Goal: Task Accomplishment & Management: Manage account settings

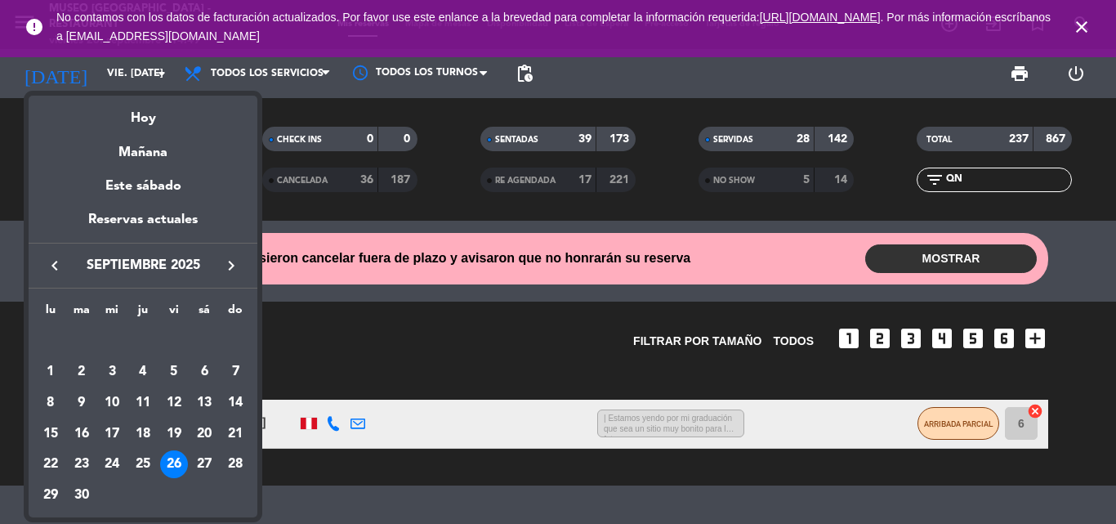
click at [975, 180] on div at bounding box center [558, 262] width 1116 height 524
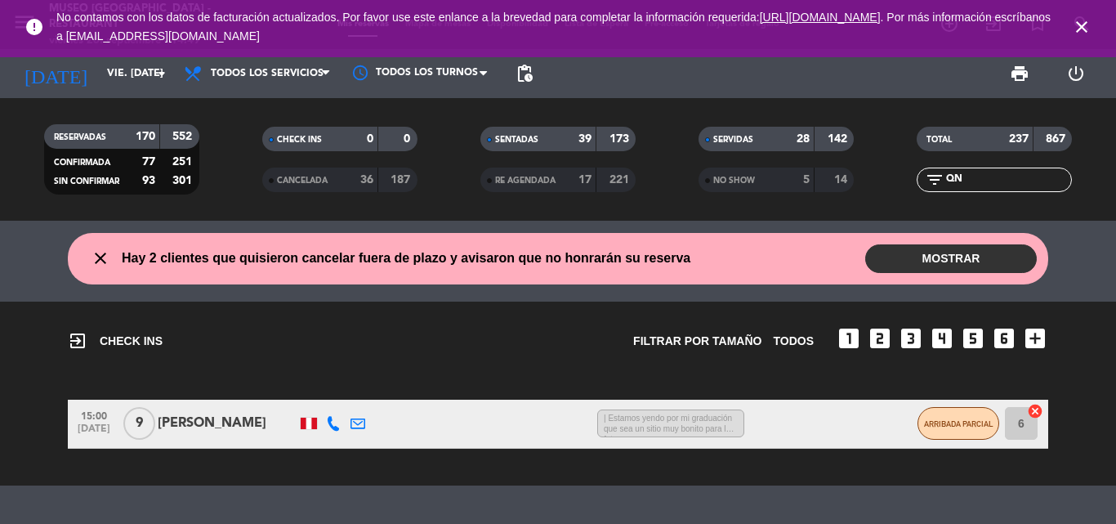
drag, startPoint x: 975, startPoint y: 179, endPoint x: 847, endPoint y: 181, distance: 127.4
click at [848, 181] on div "RESERVADAS 170 552 CONFIRMADA 77 251 SIN CONFIRMAR 93 301 CHECK INS 0 0 CANCELA…" at bounding box center [558, 159] width 1116 height 90
click at [1083, 25] on icon "close" at bounding box center [1082, 27] width 20 height 20
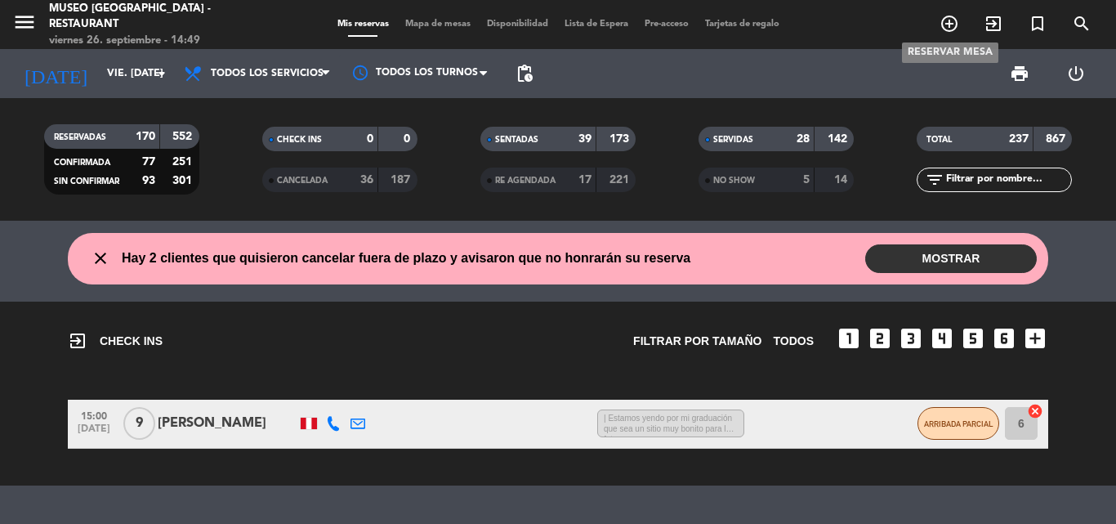
click at [948, 26] on icon "add_circle_outline" at bounding box center [949, 24] width 20 height 20
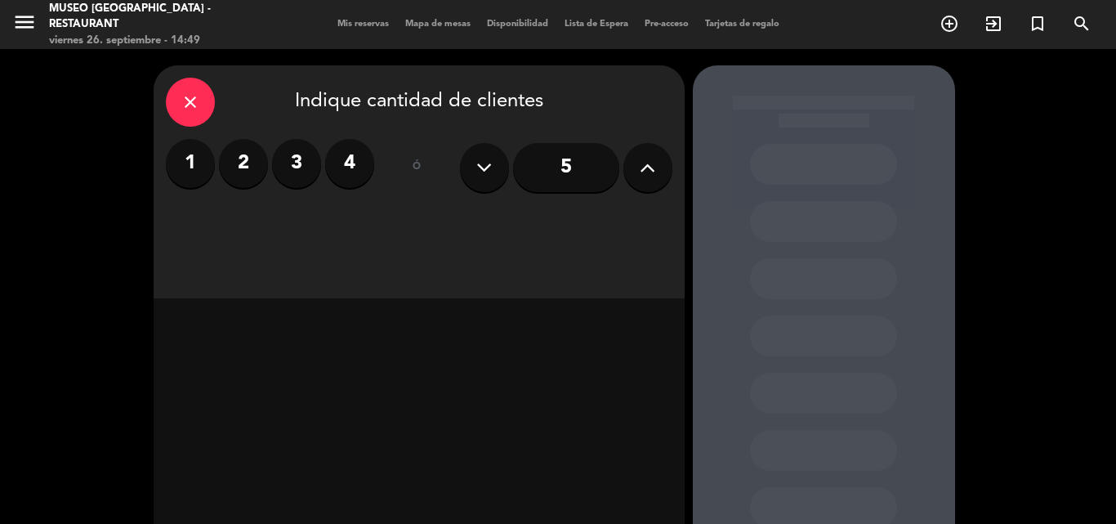
click at [247, 167] on label "2" at bounding box center [243, 163] width 49 height 49
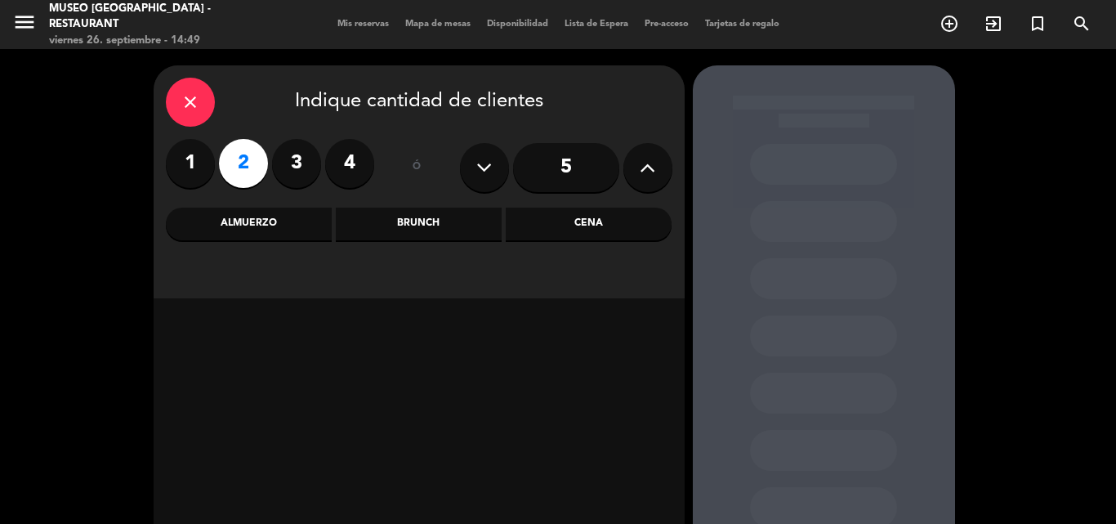
click at [587, 212] on div "Cena" at bounding box center [589, 223] width 166 height 33
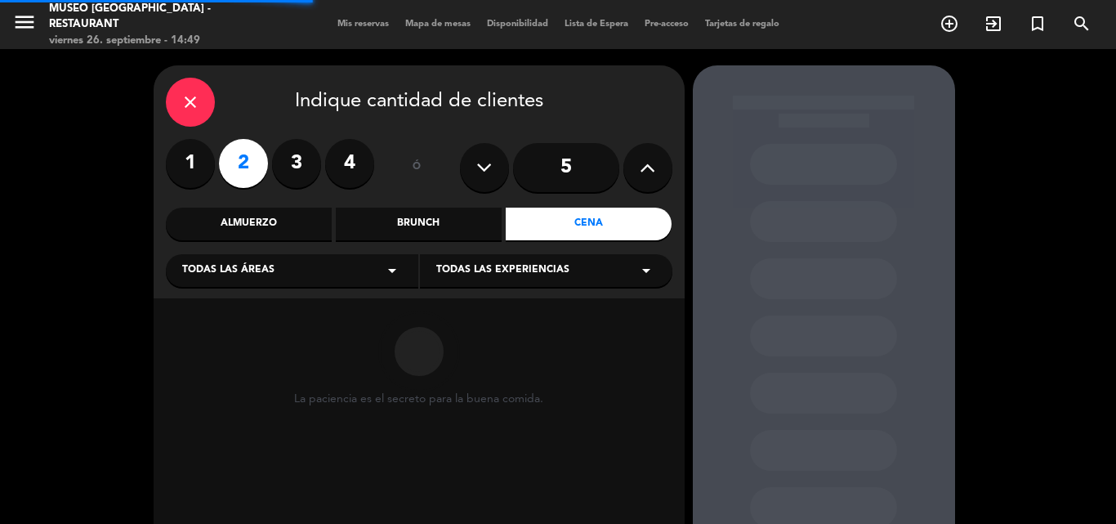
click at [333, 261] on div "Todas las áreas arrow_drop_down" at bounding box center [292, 270] width 252 height 33
click at [207, 311] on div "Bar1" at bounding box center [292, 311] width 220 height 16
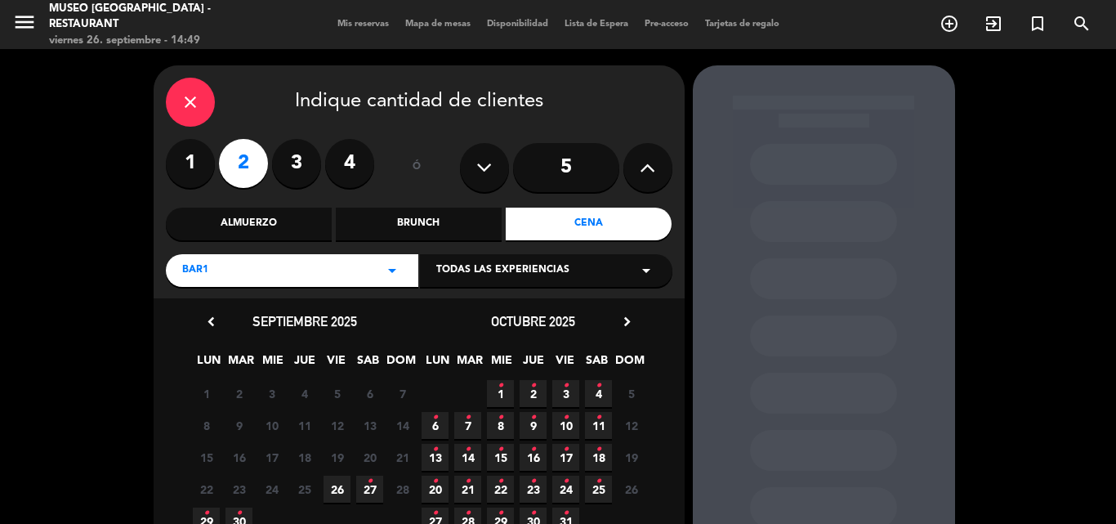
click at [231, 270] on div "Bar1 arrow_drop_down" at bounding box center [292, 270] width 252 height 33
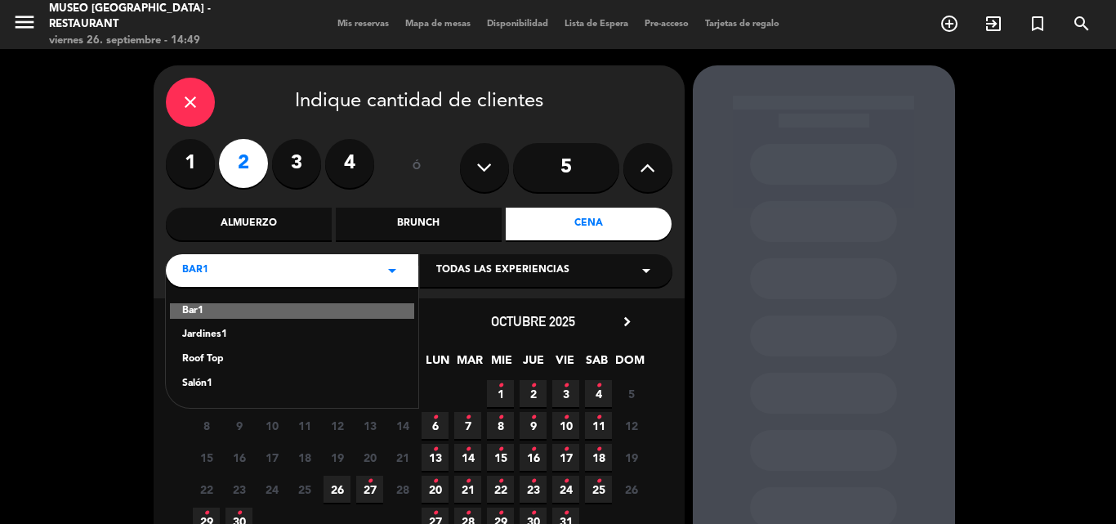
click at [214, 339] on div "Jardines1" at bounding box center [292, 335] width 220 height 16
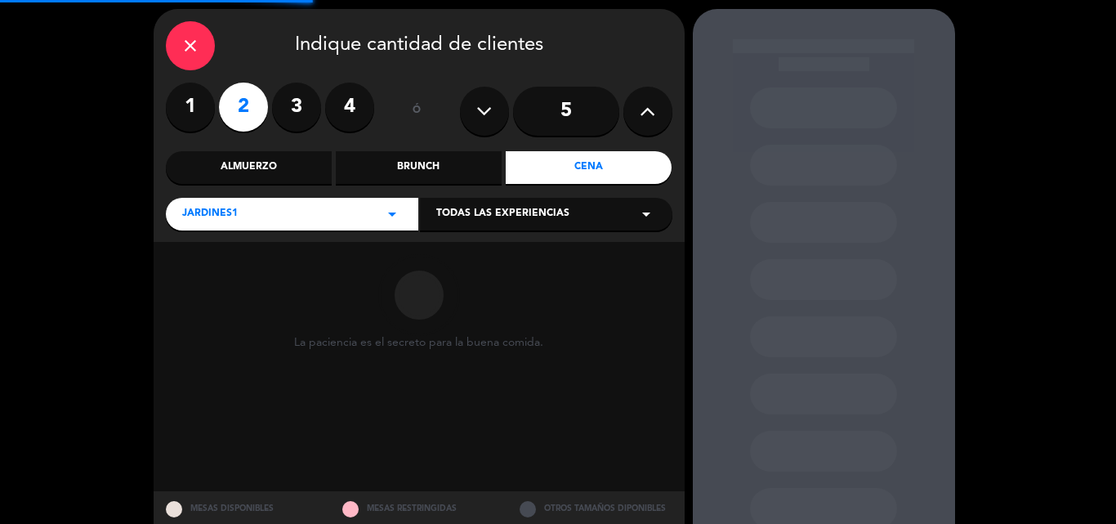
scroll to position [110, 0]
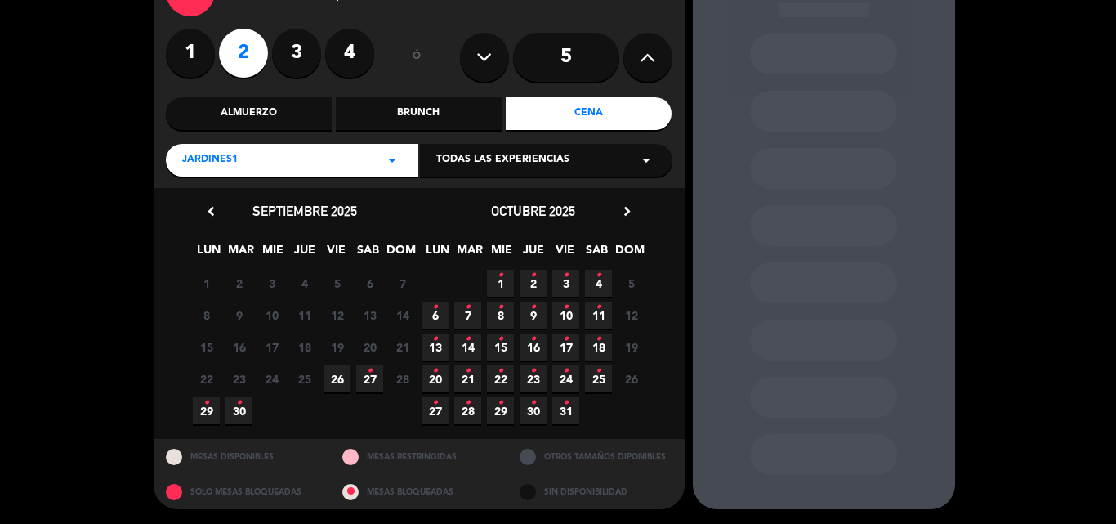
click at [331, 377] on span "26" at bounding box center [336, 378] width 27 height 27
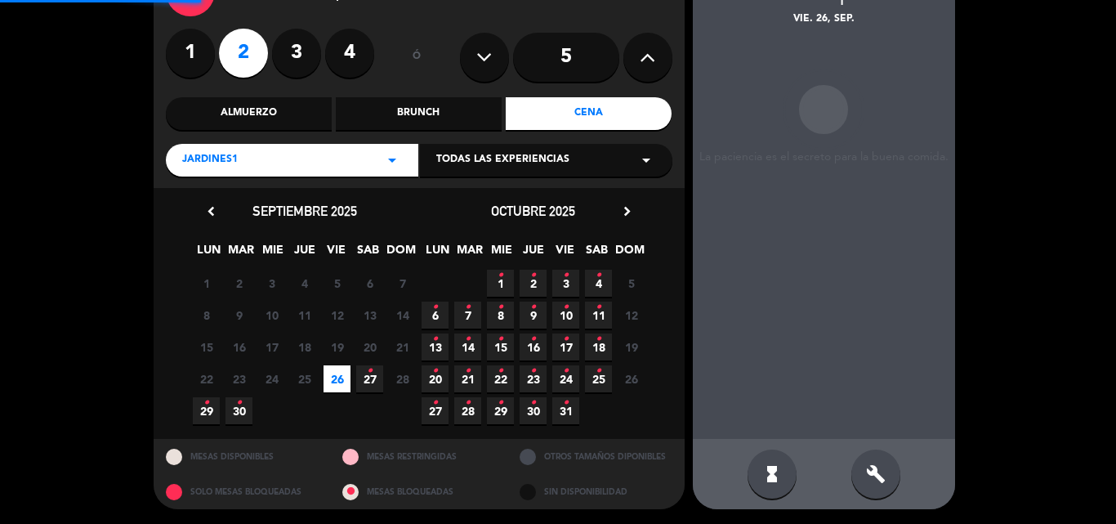
scroll to position [65, 0]
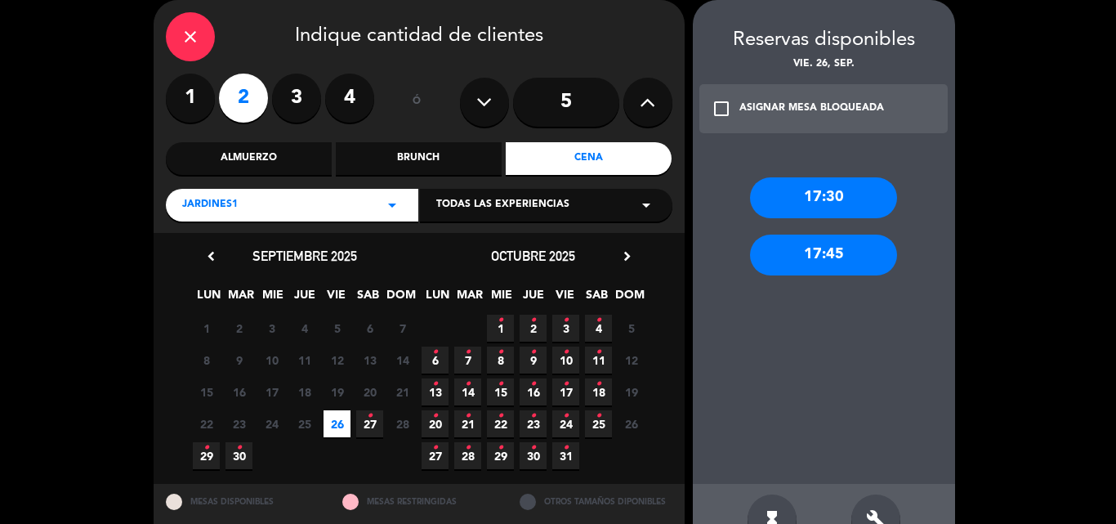
click at [804, 254] on div "17:45" at bounding box center [823, 254] width 147 height 41
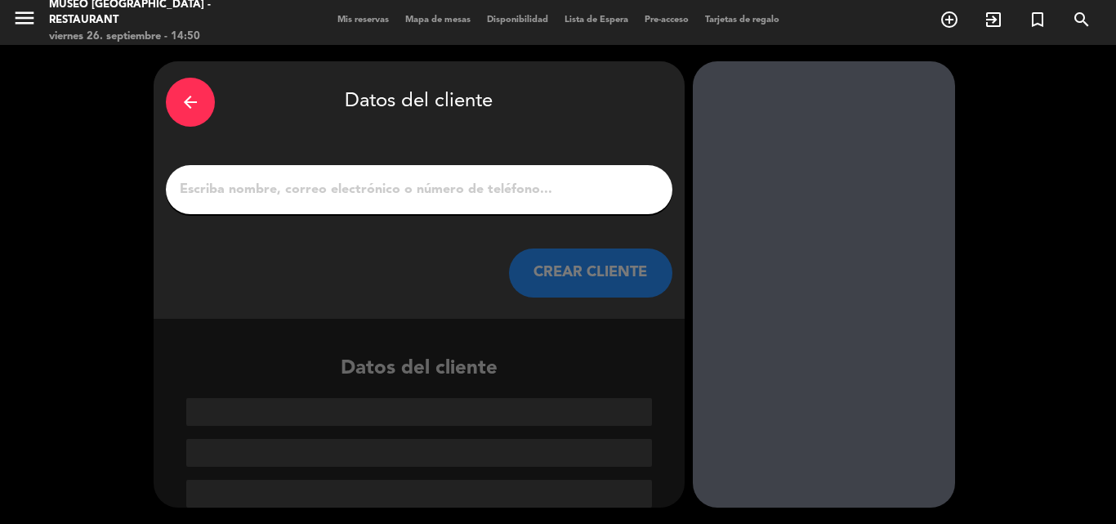
click at [349, 178] on input "1" at bounding box center [419, 189] width 482 height 23
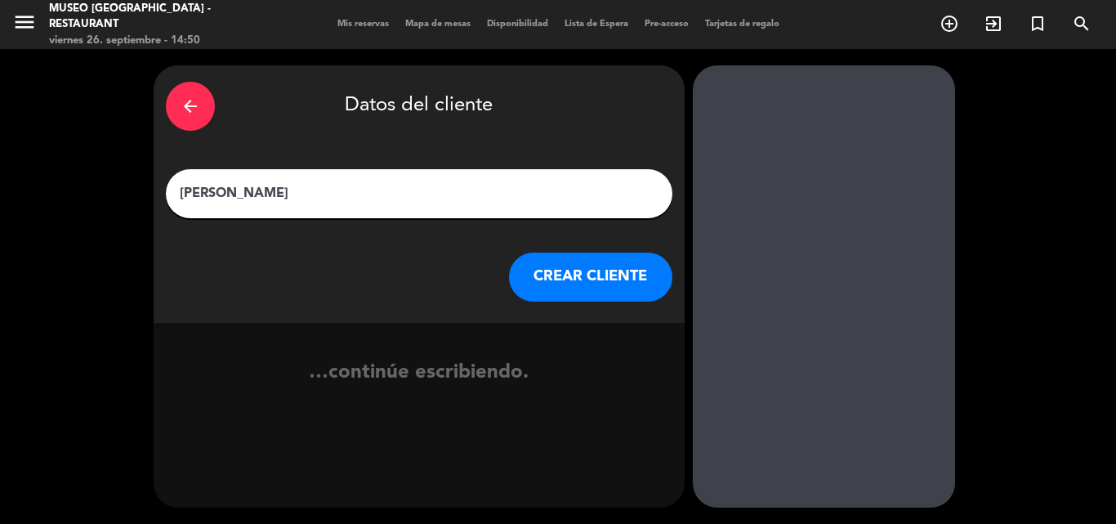
type input "[PERSON_NAME]"
click at [566, 270] on button "CREAR CLIENTE" at bounding box center [590, 276] width 163 height 49
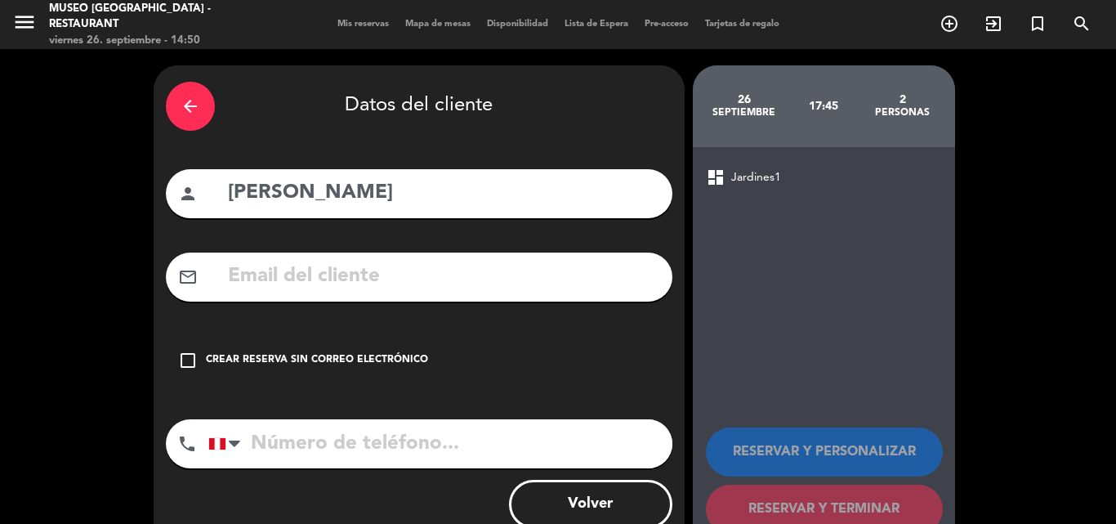
click at [371, 268] on input "text" at bounding box center [443, 276] width 434 height 33
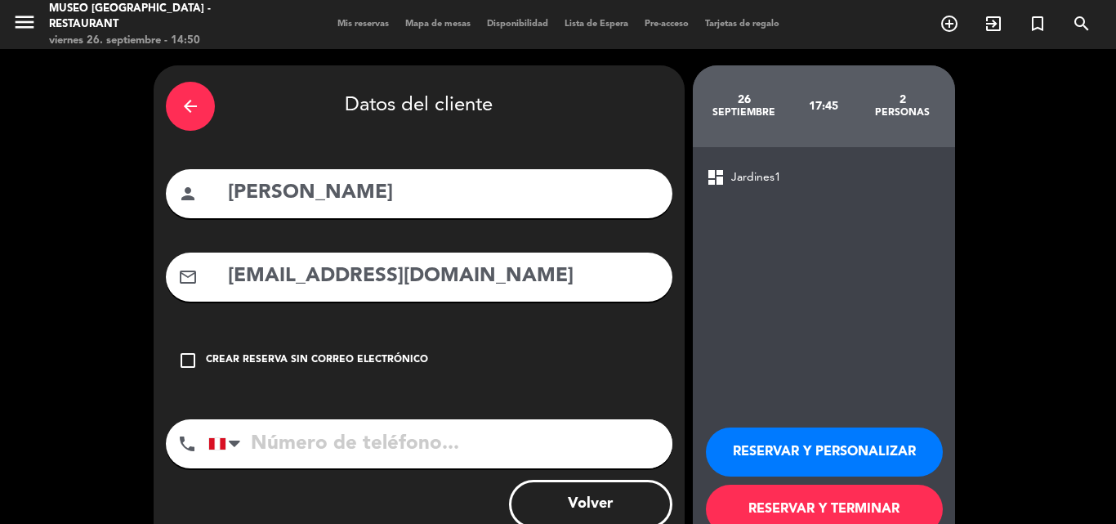
type input "[EMAIL_ADDRESS][DOMAIN_NAME]"
click at [365, 444] on input "tel" at bounding box center [440, 443] width 464 height 49
type input "963219087"
click at [733, 453] on button "RESERVAR Y PERSONALIZAR" at bounding box center [824, 451] width 237 height 49
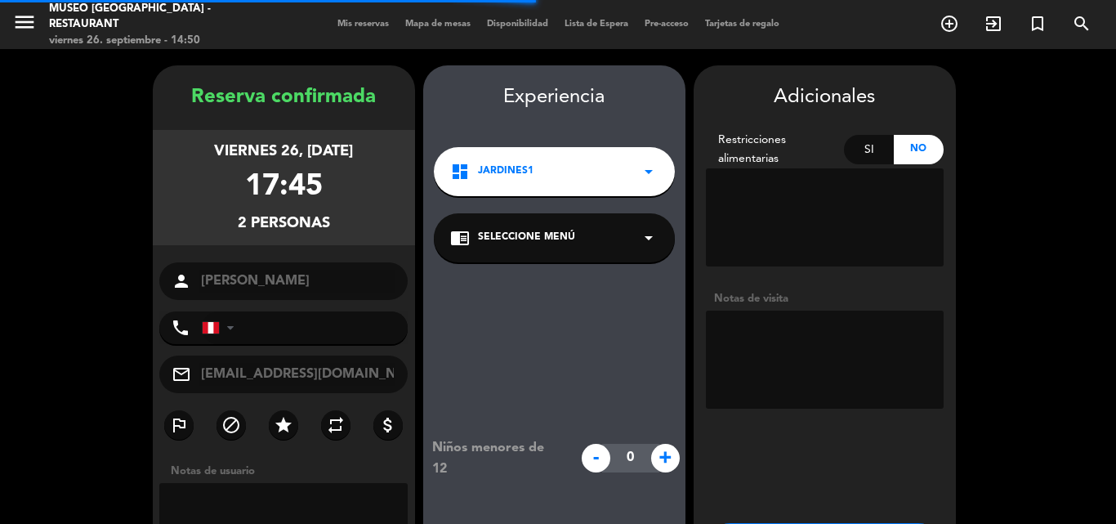
type input "[PHONE_NUMBER]"
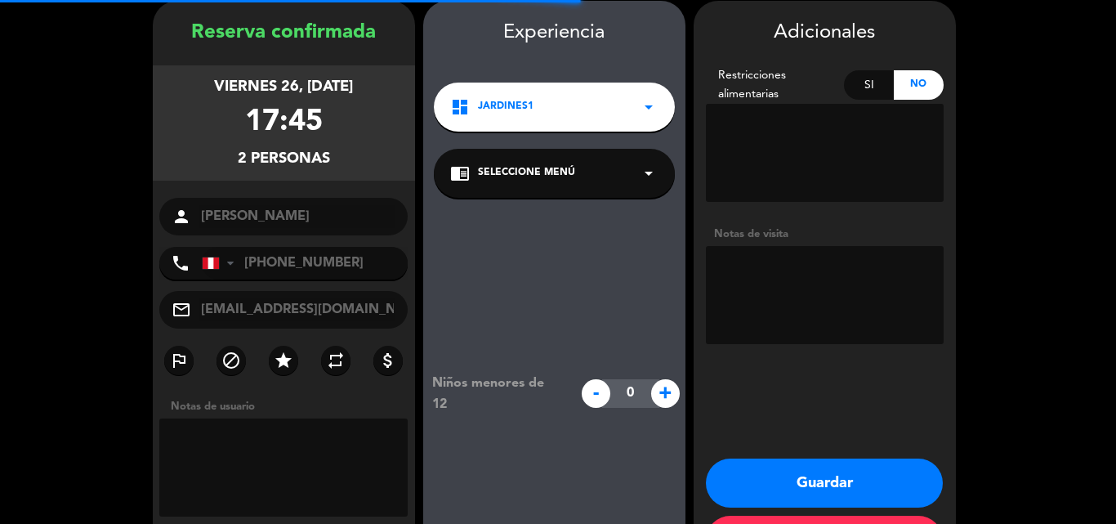
scroll to position [65, 0]
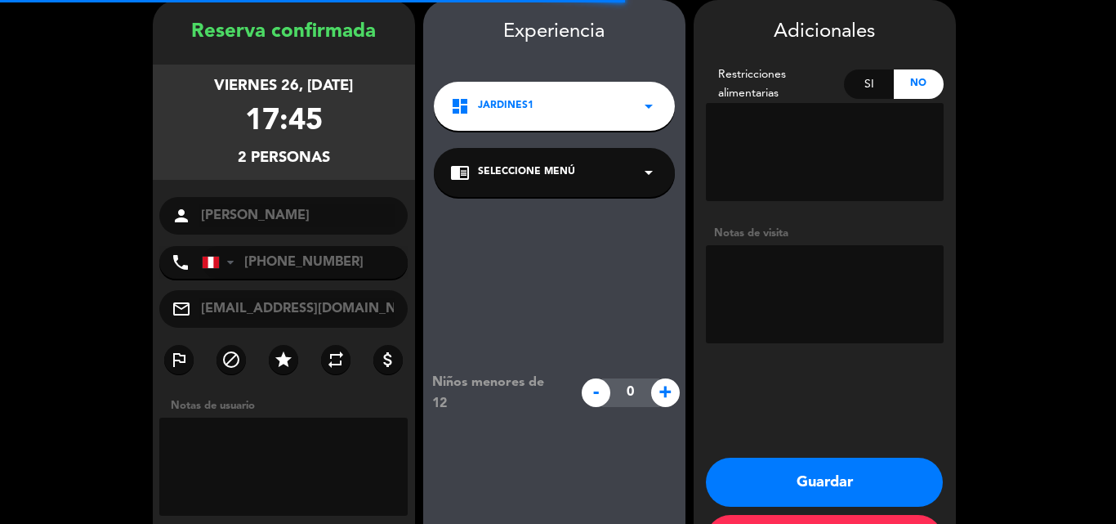
click at [560, 163] on div "chrome_reader_mode Seleccione Menú arrow_drop_down" at bounding box center [554, 172] width 241 height 49
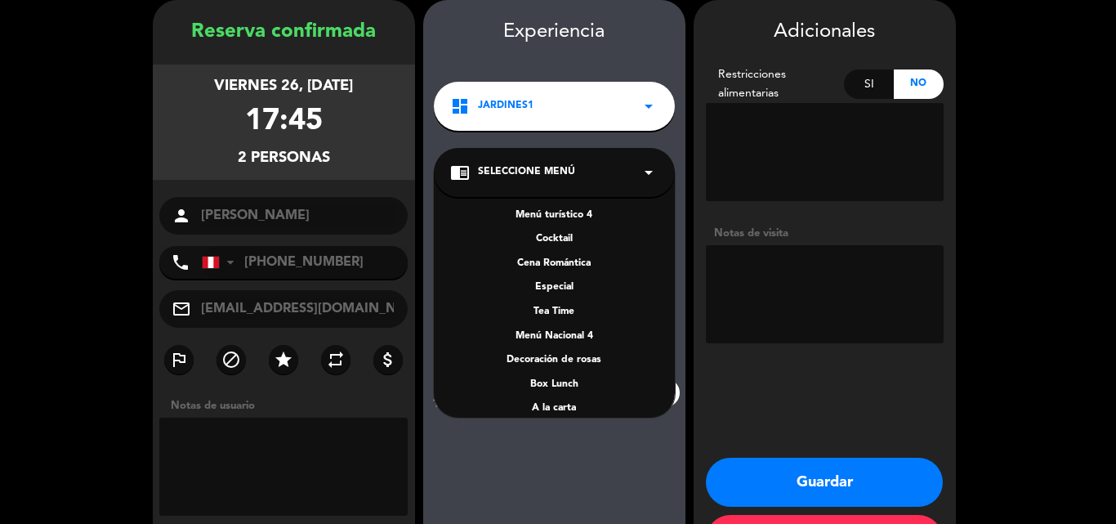
scroll to position [234, 0]
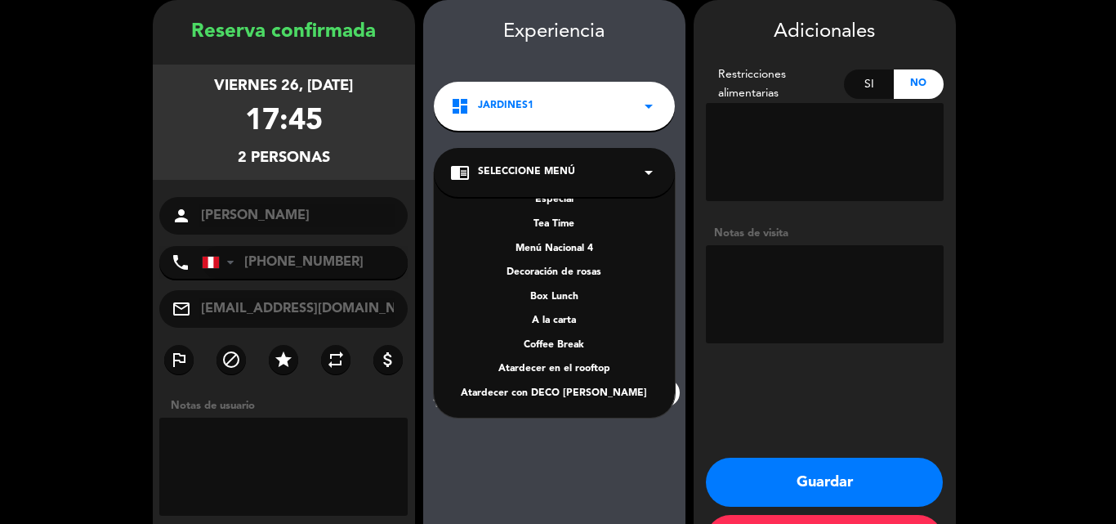
click at [563, 322] on div "A la carta" at bounding box center [554, 321] width 208 height 16
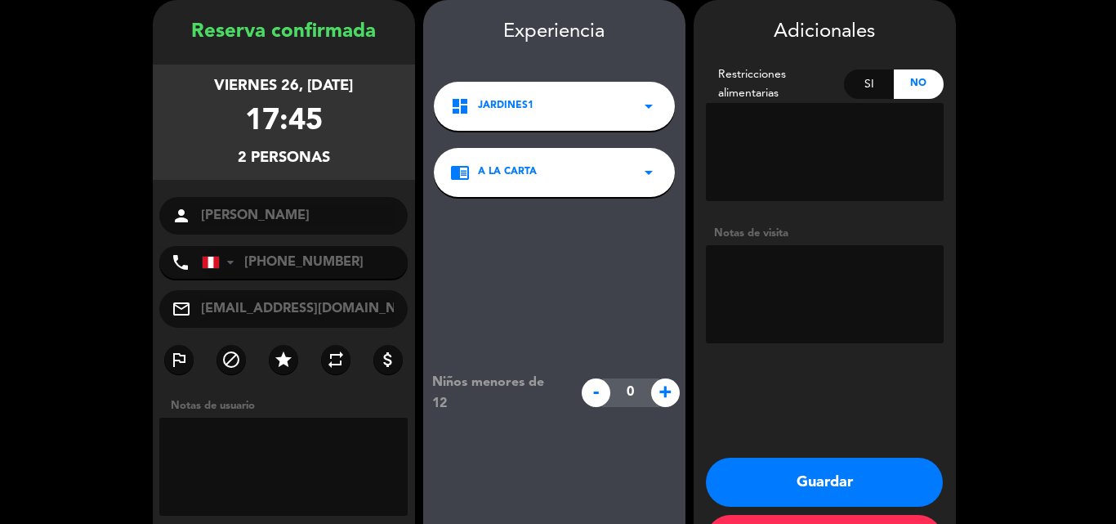
click at [823, 274] on textarea at bounding box center [825, 294] width 238 height 98
type textarea "mesa al lado del jardin de preferencia"
click at [803, 473] on button "Guardar" at bounding box center [824, 481] width 237 height 49
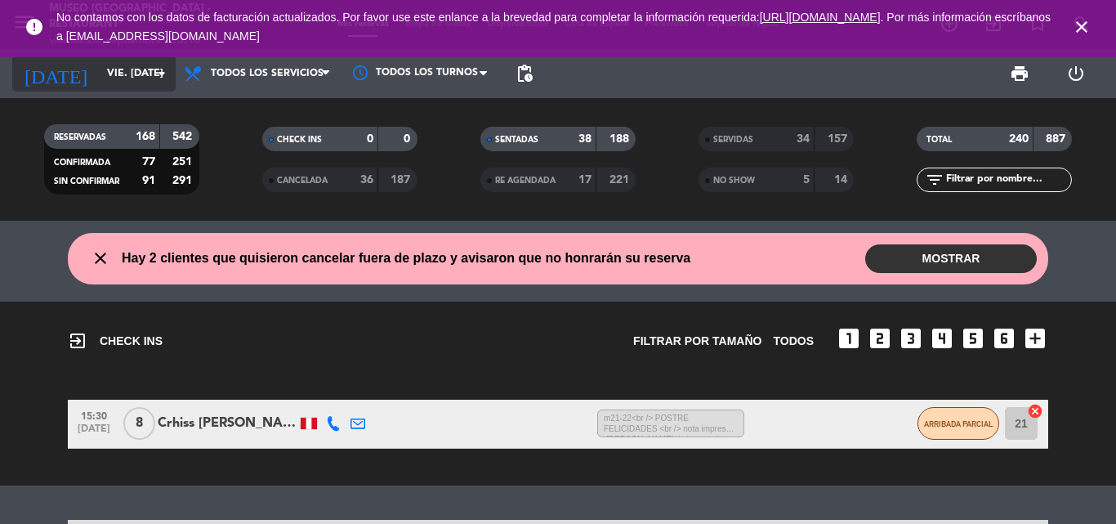
click at [127, 67] on input "vie. [DATE]" at bounding box center [168, 74] width 138 height 28
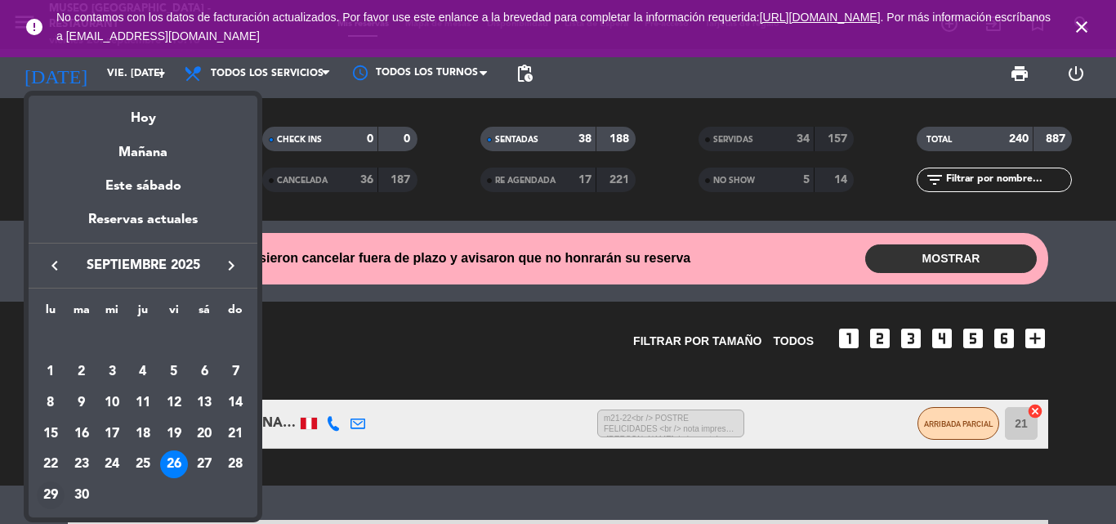
click at [48, 494] on div "29" at bounding box center [51, 495] width 28 height 28
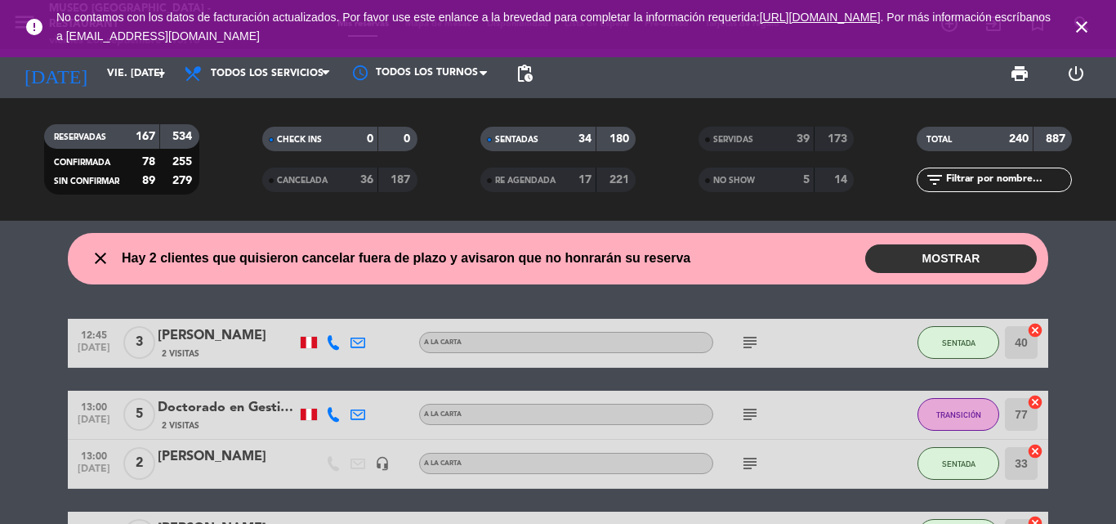
type input "lun. [DATE]"
click at [977, 176] on input "text" at bounding box center [1007, 180] width 127 height 18
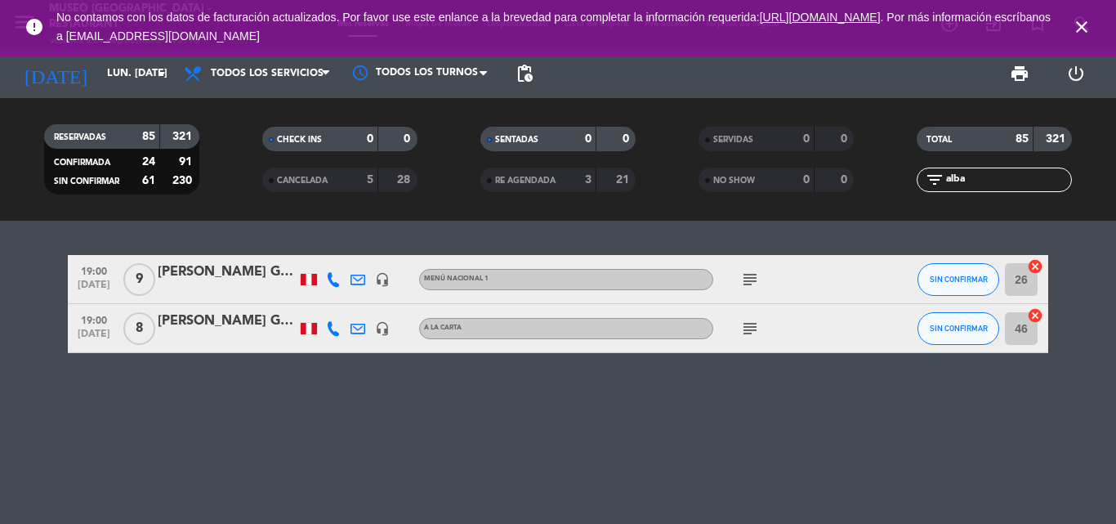
type input "alba"
click at [743, 328] on span "subject" at bounding box center [750, 329] width 25 height 20
click at [749, 328] on icon "subject" at bounding box center [750, 329] width 20 height 20
click at [187, 317] on div "[PERSON_NAME] Garnico [PERSON_NAME]" at bounding box center [227, 320] width 139 height 21
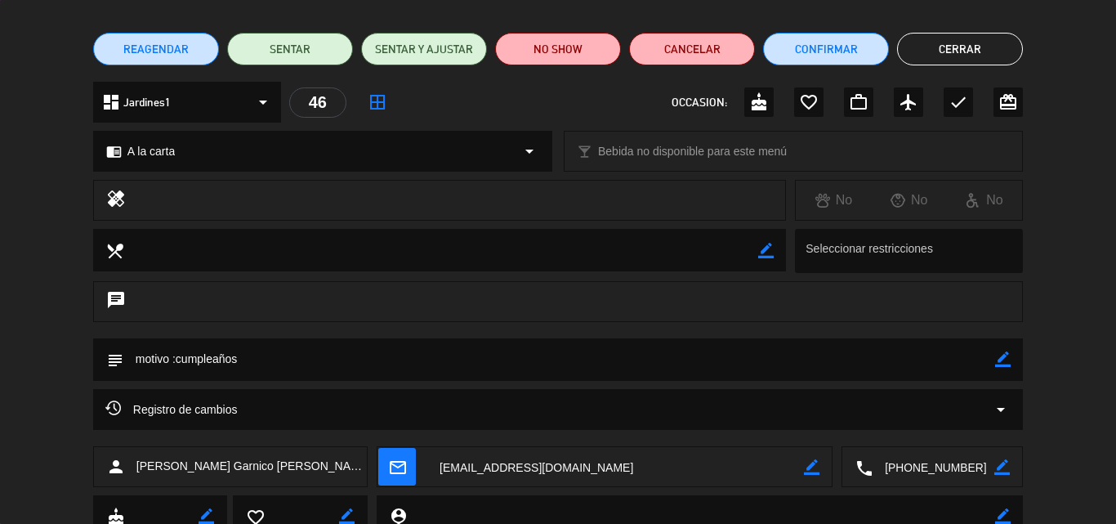
scroll to position [225, 0]
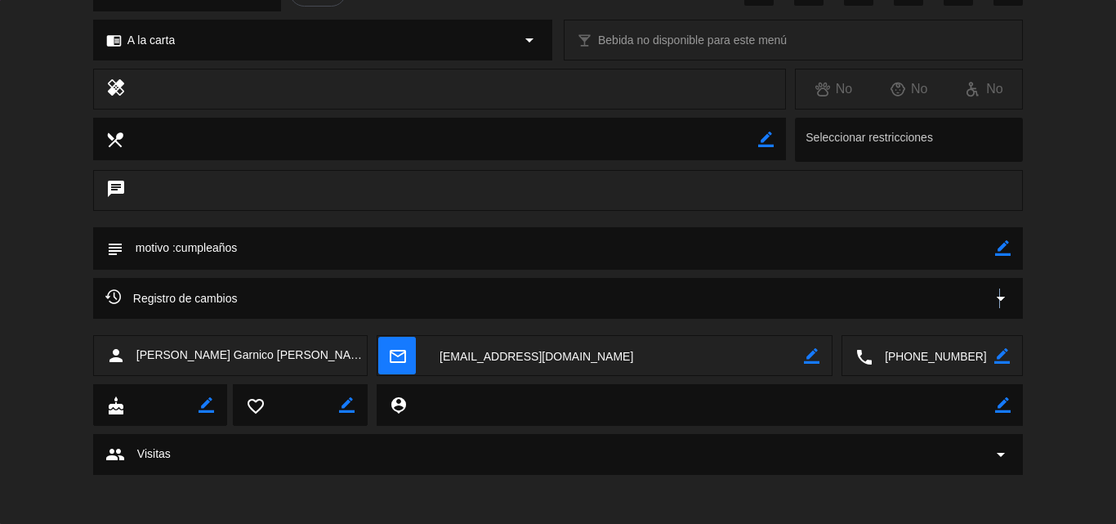
click at [1001, 293] on icon "arrow_drop_down" at bounding box center [1001, 298] width 20 height 20
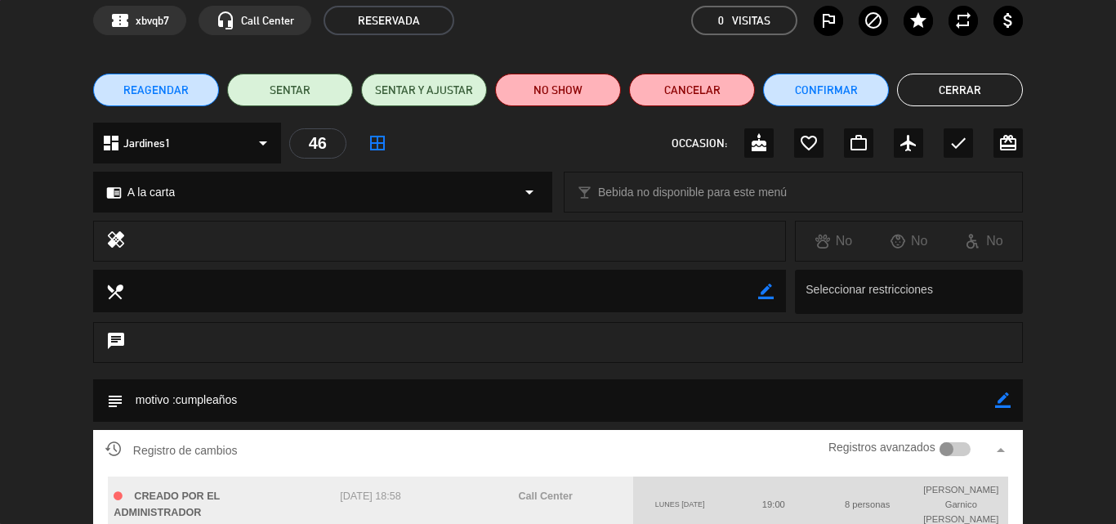
scroll to position [0, 0]
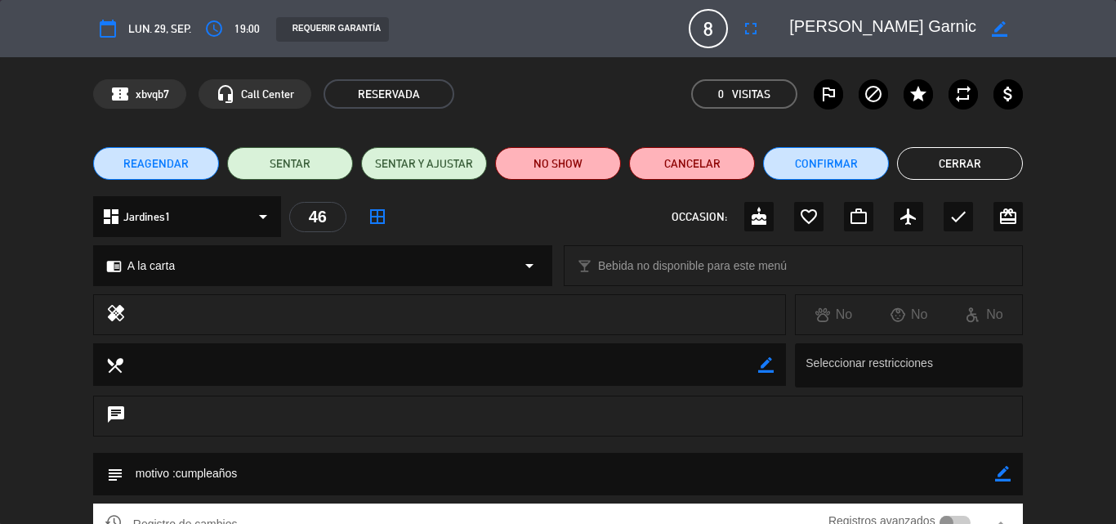
click at [961, 163] on button "Cerrar" at bounding box center [960, 163] width 126 height 33
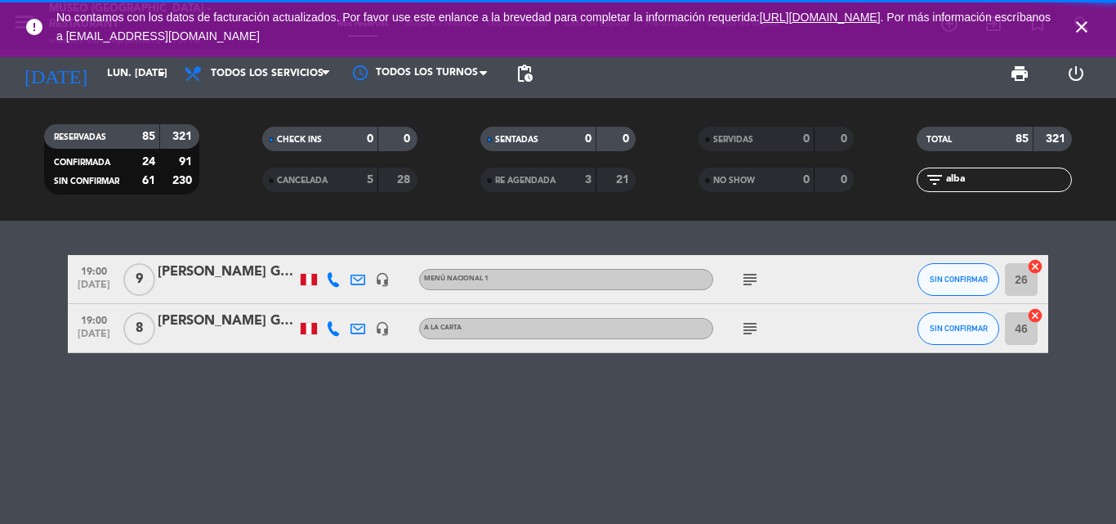
click at [750, 276] on icon "subject" at bounding box center [750, 280] width 20 height 20
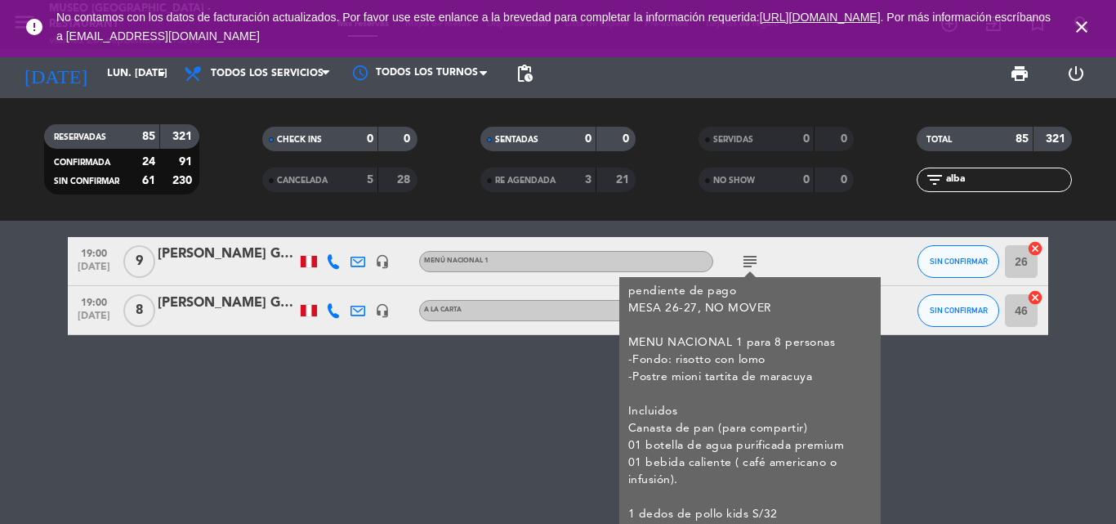
scroll to position [23, 0]
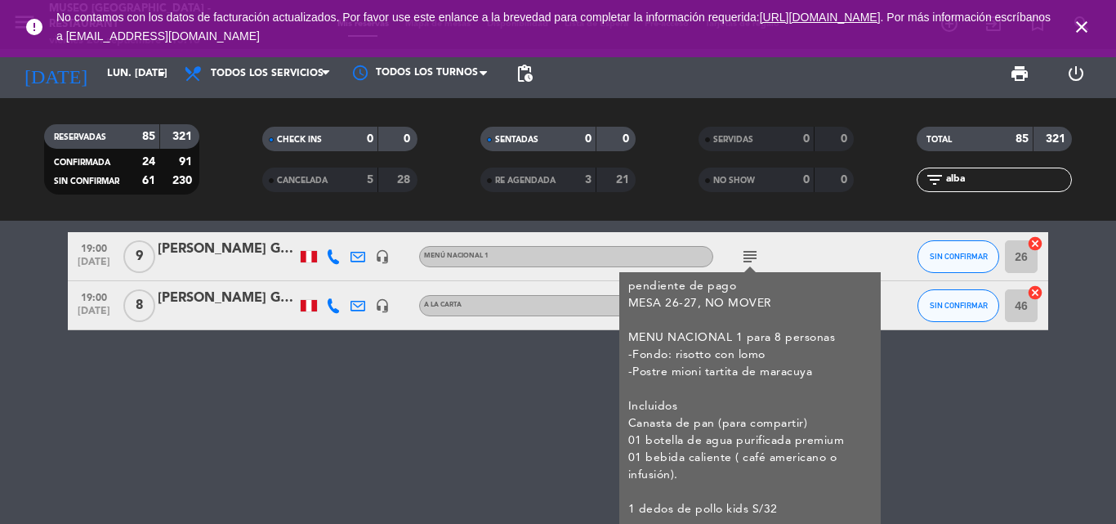
click at [332, 366] on div "19:00 [DATE] 9 [PERSON_NAME] Garnico [PERSON_NAME] headset_mic Menú Nacional 1 …" at bounding box center [558, 372] width 1116 height 303
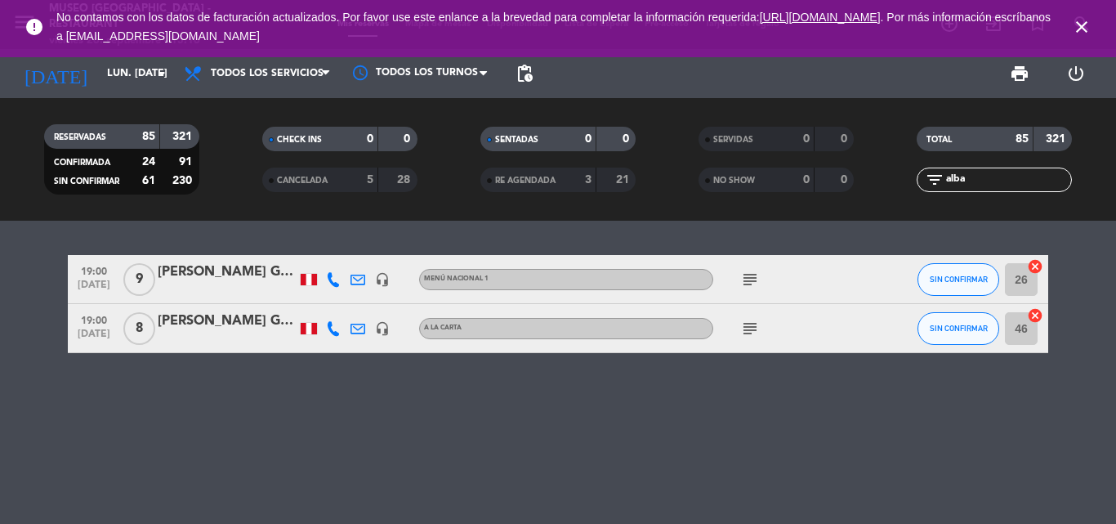
scroll to position [0, 0]
click at [216, 268] on div "[PERSON_NAME] Garnico [PERSON_NAME]" at bounding box center [227, 271] width 139 height 21
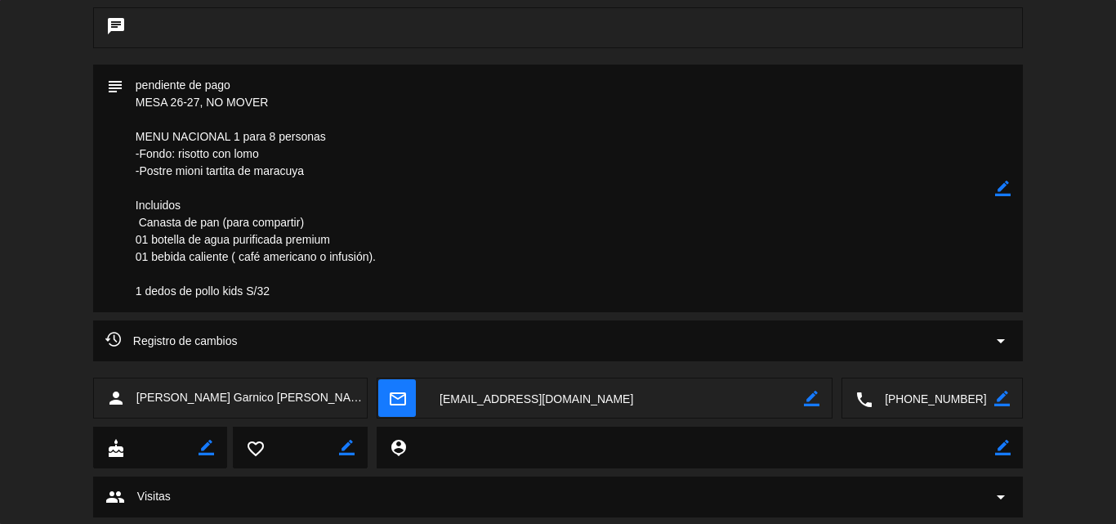
scroll to position [430, 0]
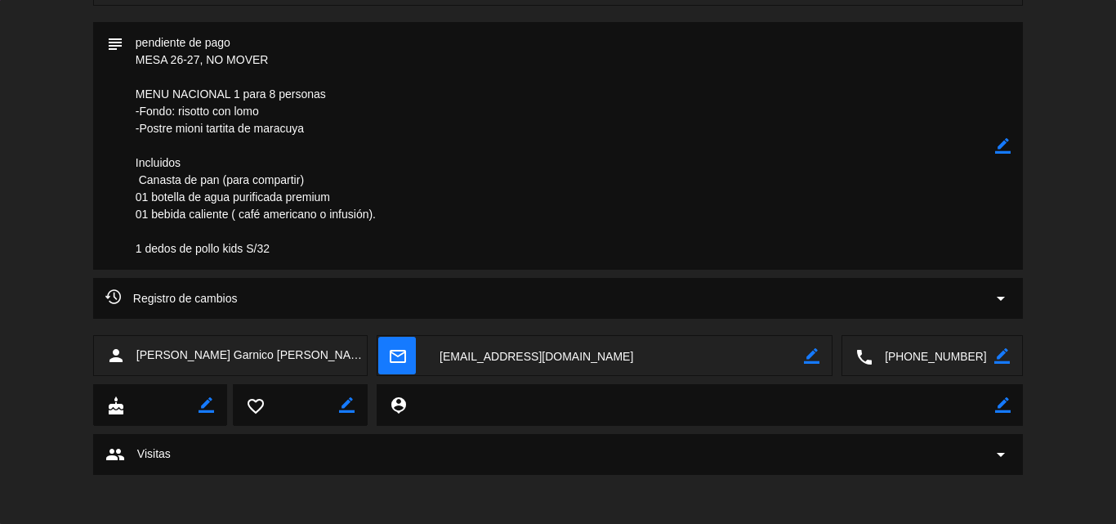
click at [999, 297] on icon "arrow_drop_down" at bounding box center [1001, 298] width 20 height 20
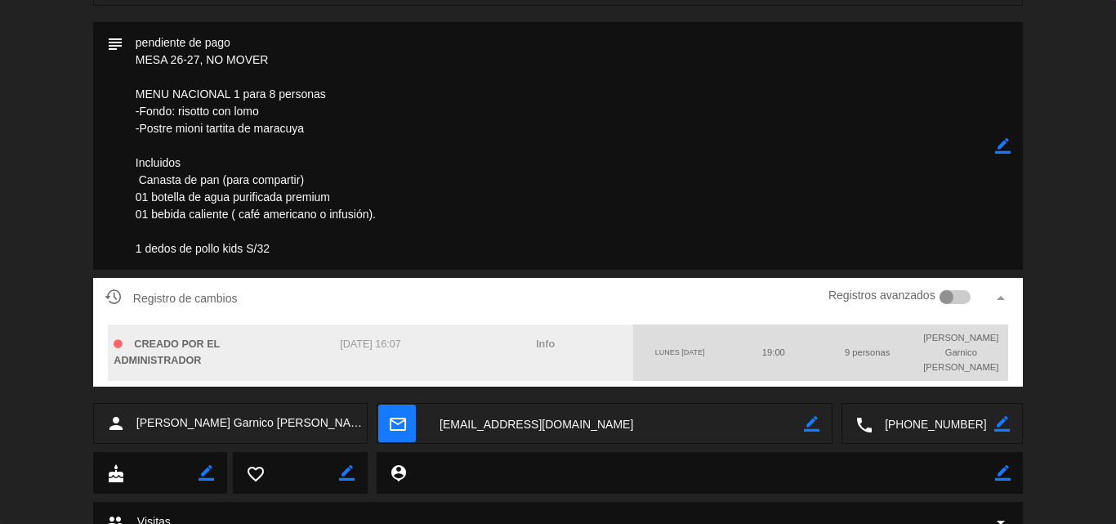
click at [519, 166] on textarea at bounding box center [559, 146] width 872 height 248
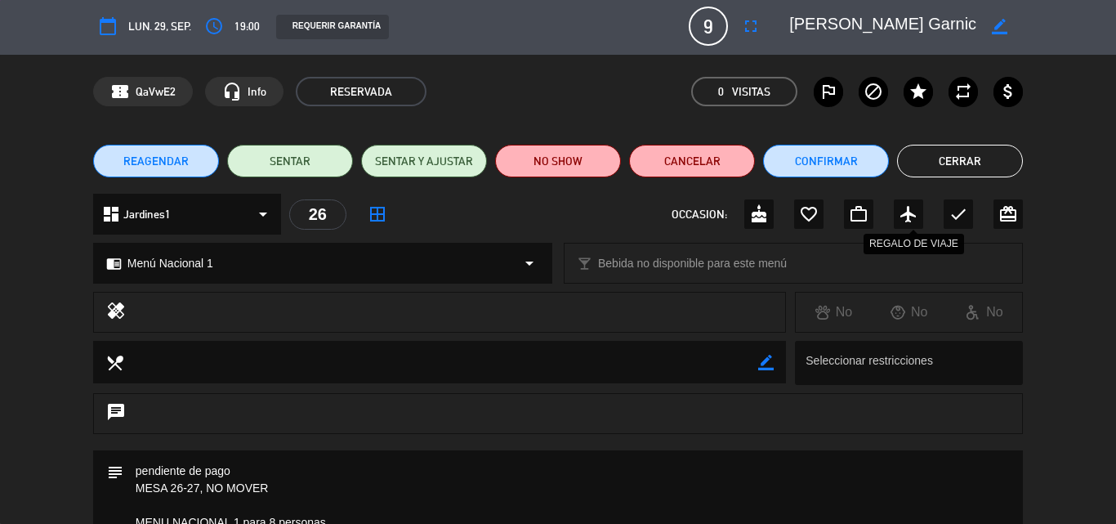
scroll to position [0, 0]
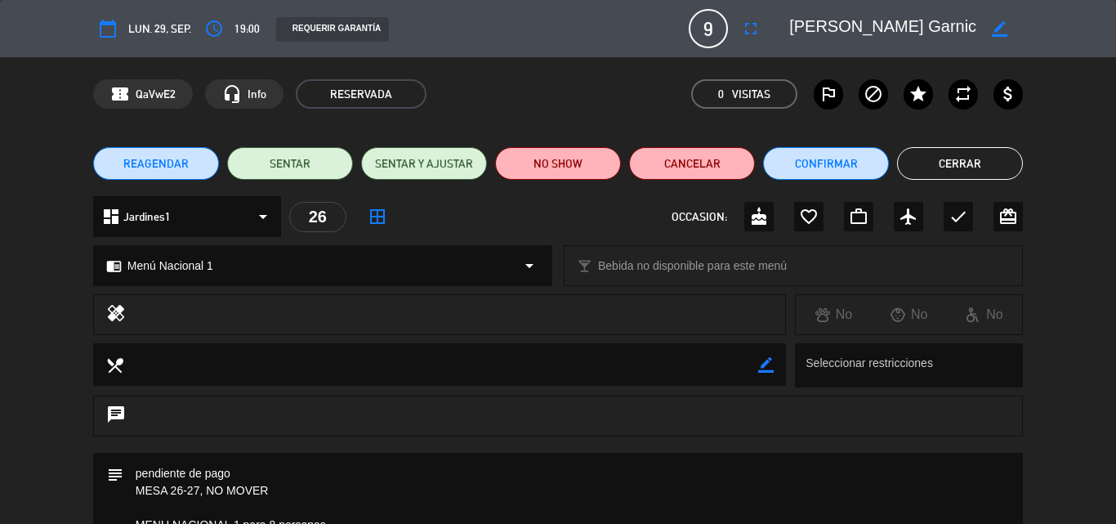
drag, startPoint x: 951, startPoint y: 167, endPoint x: 919, endPoint y: 181, distance: 34.8
click at [952, 167] on button "Cerrar" at bounding box center [960, 163] width 126 height 33
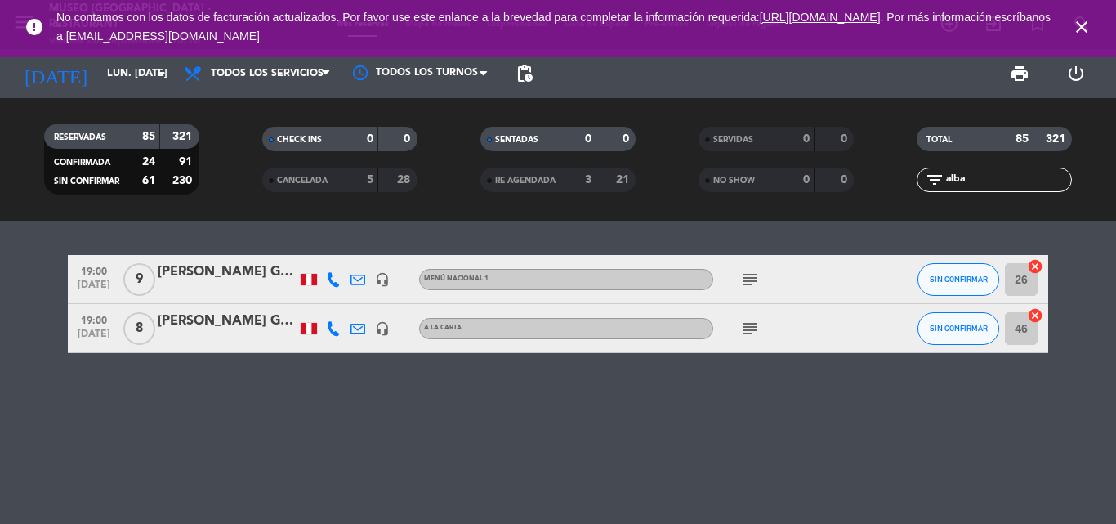
click at [754, 279] on icon "subject" at bounding box center [750, 280] width 20 height 20
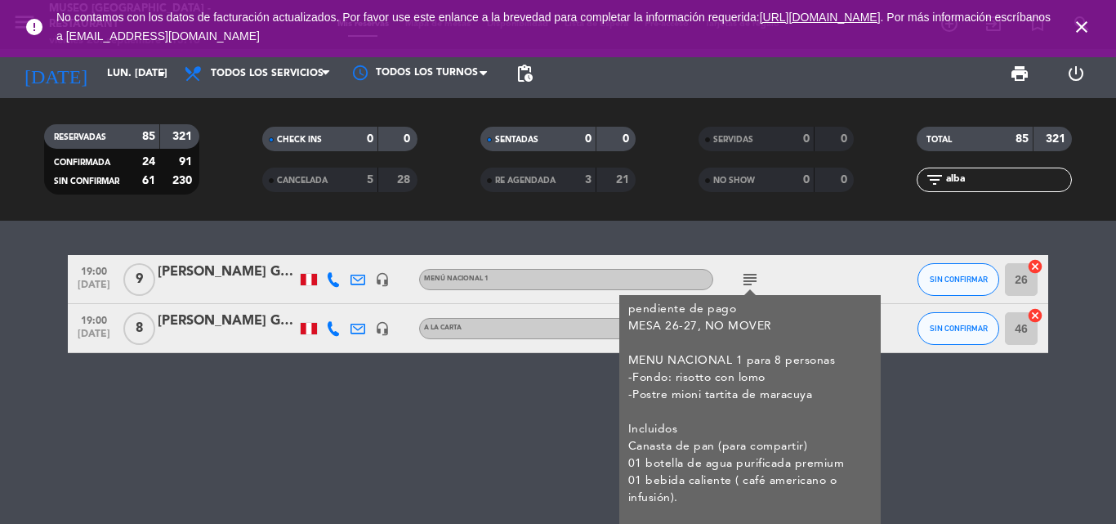
click at [456, 435] on div "19:00 [DATE] 9 [PERSON_NAME] Garnico [PERSON_NAME] headset_mic Menú Nacional 1 …" at bounding box center [558, 372] width 1116 height 303
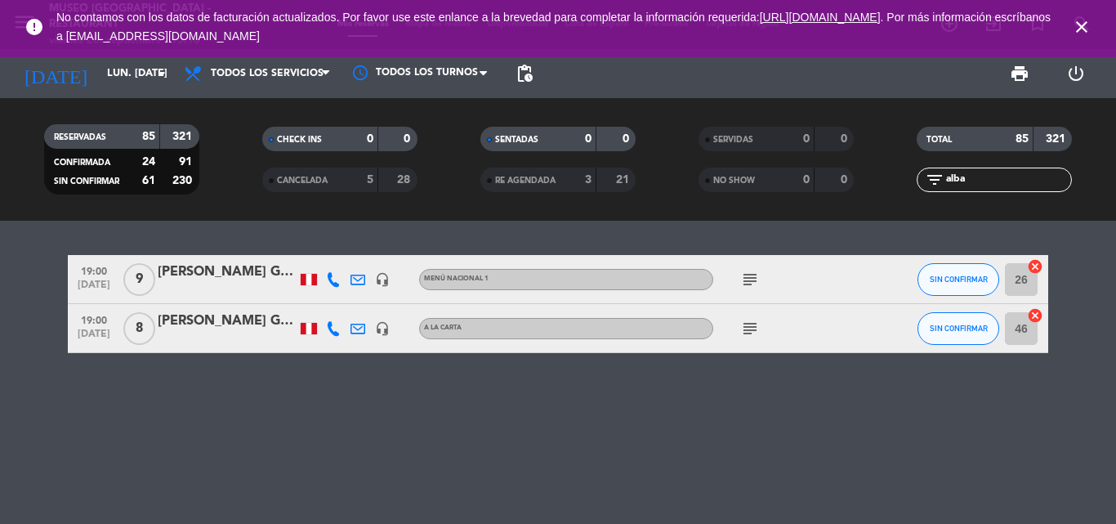
click at [216, 317] on div "[PERSON_NAME] Garnico [PERSON_NAME]" at bounding box center [227, 320] width 139 height 21
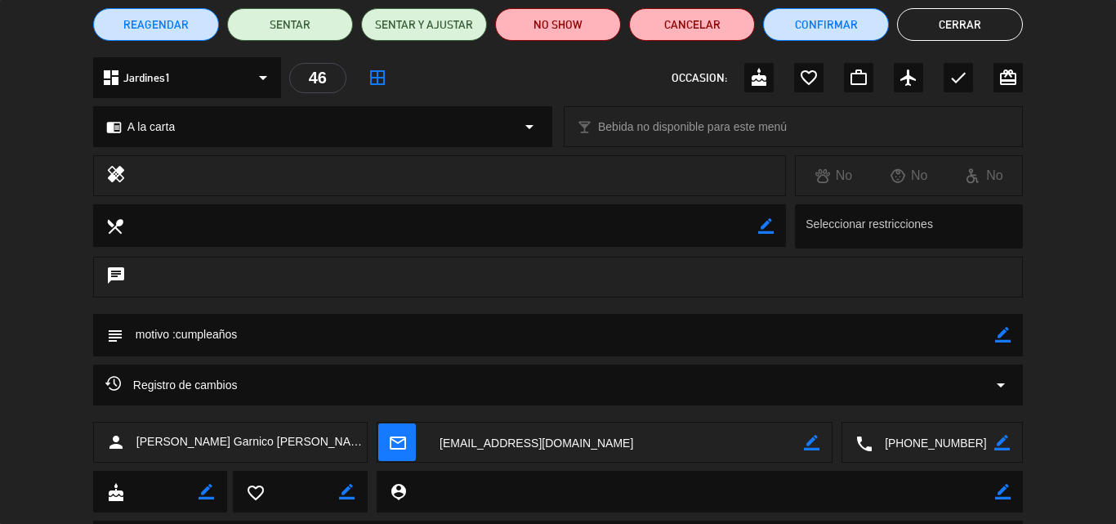
scroll to position [225, 0]
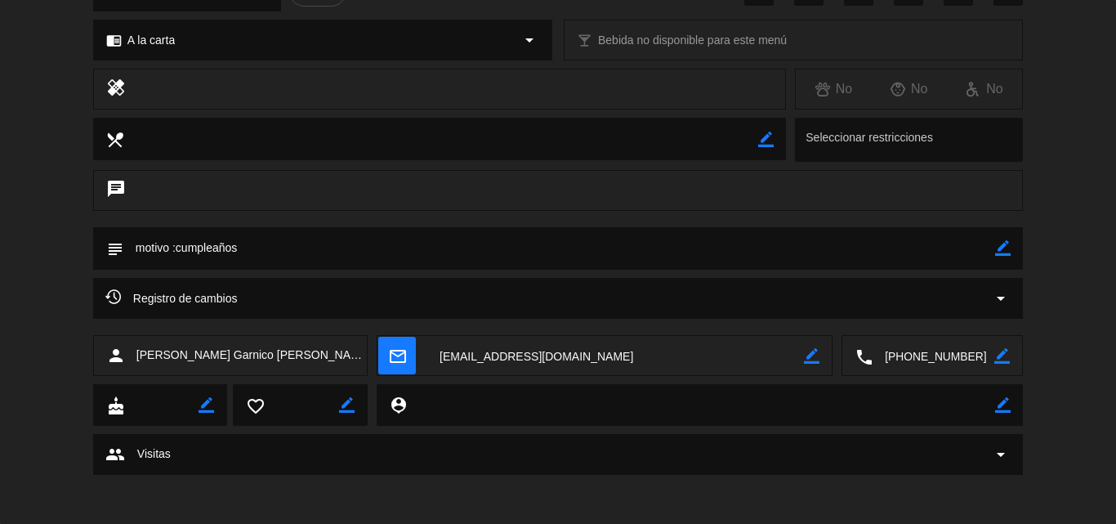
click at [1006, 292] on icon "arrow_drop_down" at bounding box center [1001, 298] width 20 height 20
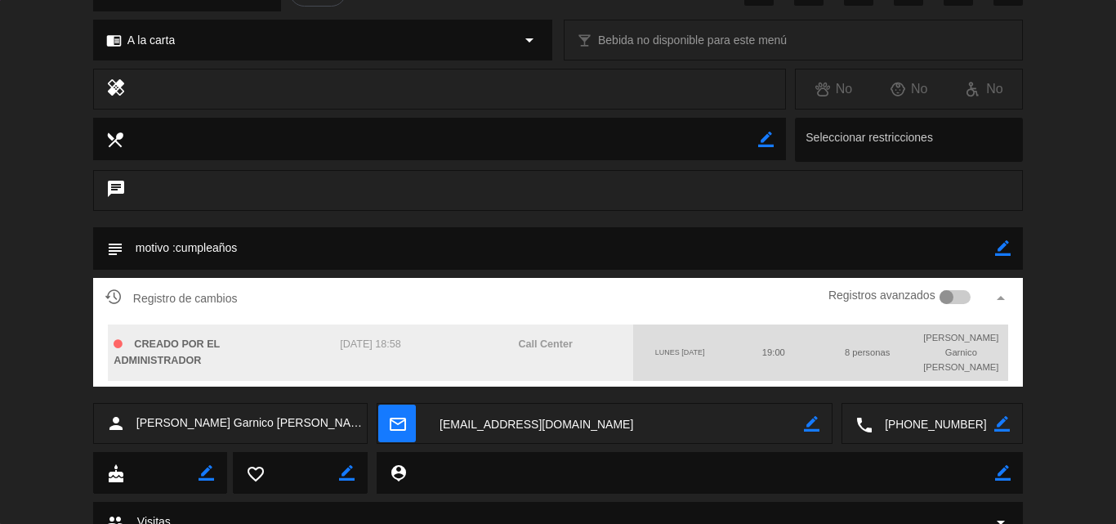
click at [950, 292] on div at bounding box center [946, 297] width 15 height 15
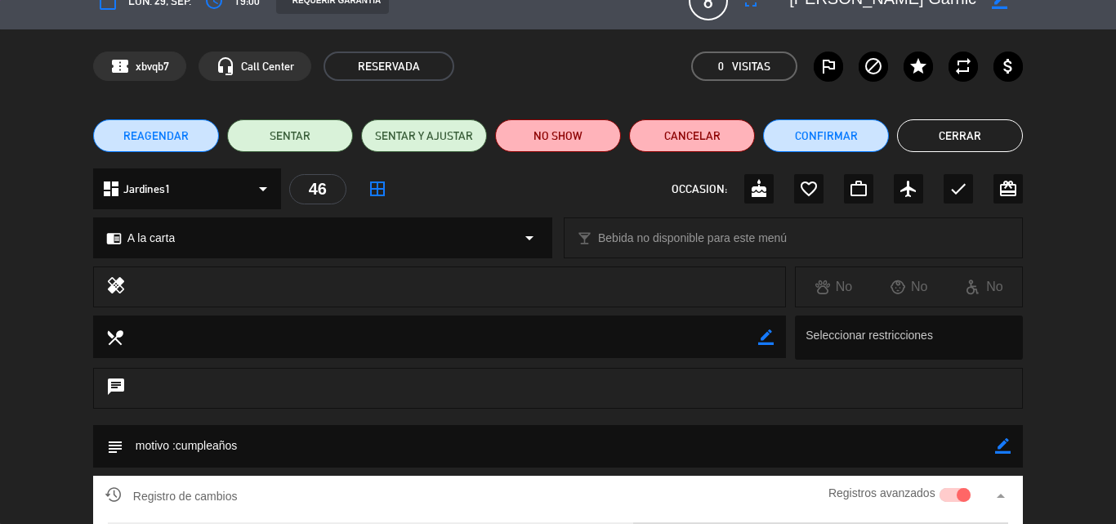
scroll to position [0, 0]
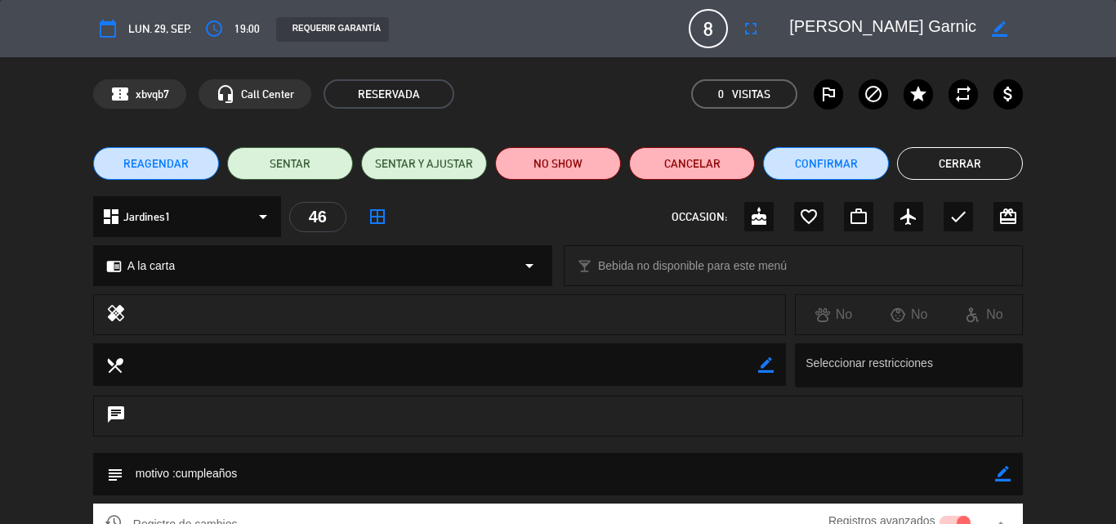
click at [952, 167] on button "Cerrar" at bounding box center [960, 163] width 126 height 33
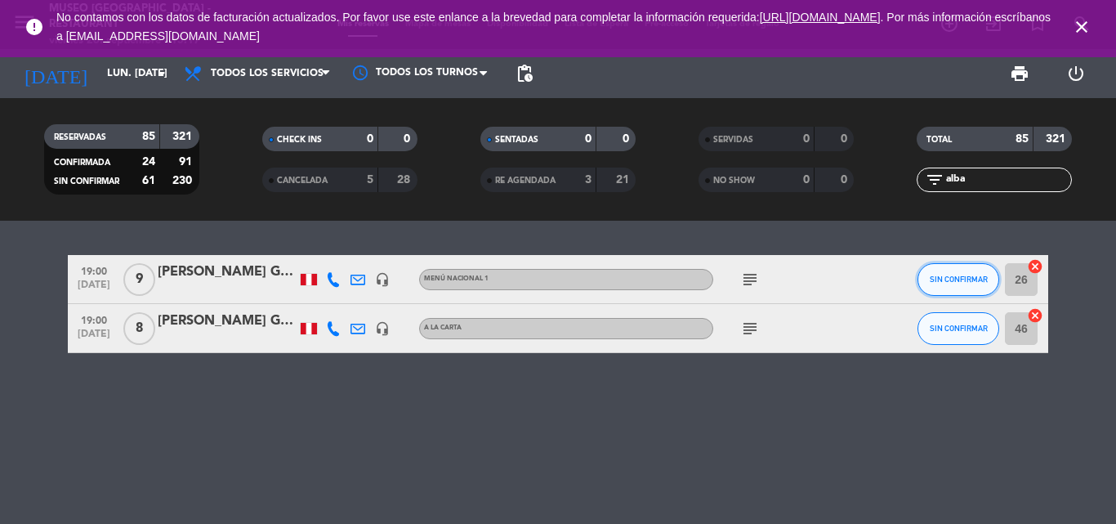
click at [938, 277] on span "SIN CONFIRMAR" at bounding box center [959, 278] width 58 height 9
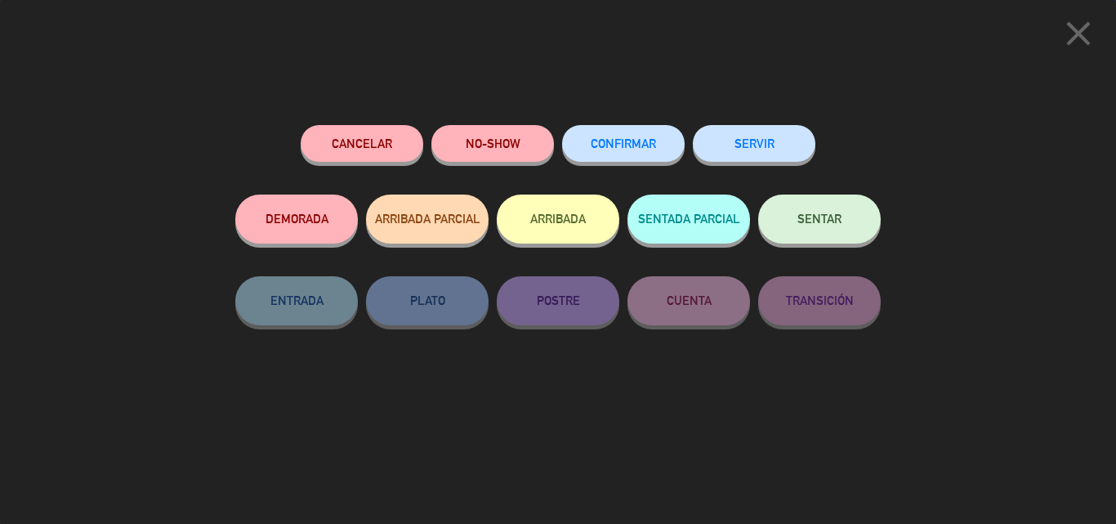
click at [337, 141] on button "Cancelar" at bounding box center [362, 143] width 123 height 37
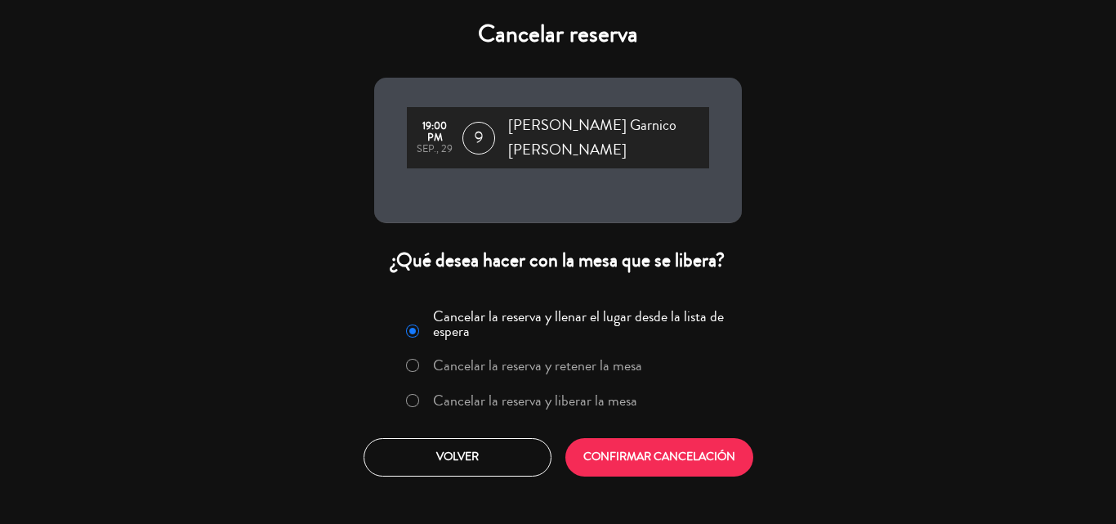
click at [524, 393] on label "Cancelar la reserva y liberar la mesa" at bounding box center [535, 400] width 204 height 15
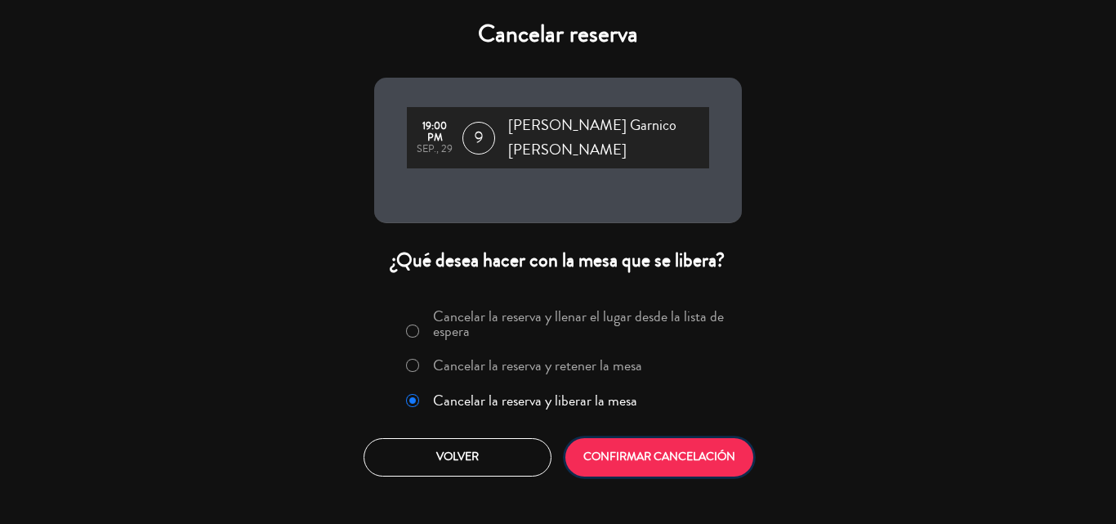
click at [653, 438] on button "CONFIRMAR CANCELACIÓN" at bounding box center [659, 457] width 188 height 38
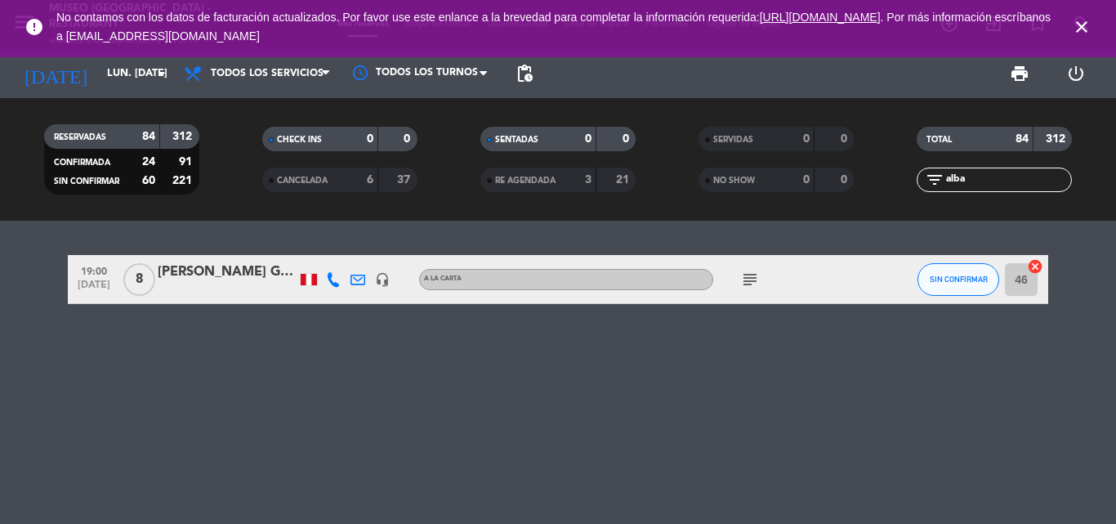
click at [233, 360] on div "19:00 [DATE] 8 [PERSON_NAME] Garnico [PERSON_NAME] headset_mic A la carta subje…" at bounding box center [558, 372] width 1116 height 303
drag, startPoint x: 964, startPoint y: 179, endPoint x: 801, endPoint y: 181, distance: 163.4
click at [801, 181] on div "RESERVADAS 84 312 CONFIRMADA 24 91 SIN CONFIRMAR 60 221 CHECK INS 0 0 CANCELADA…" at bounding box center [558, 159] width 1116 height 90
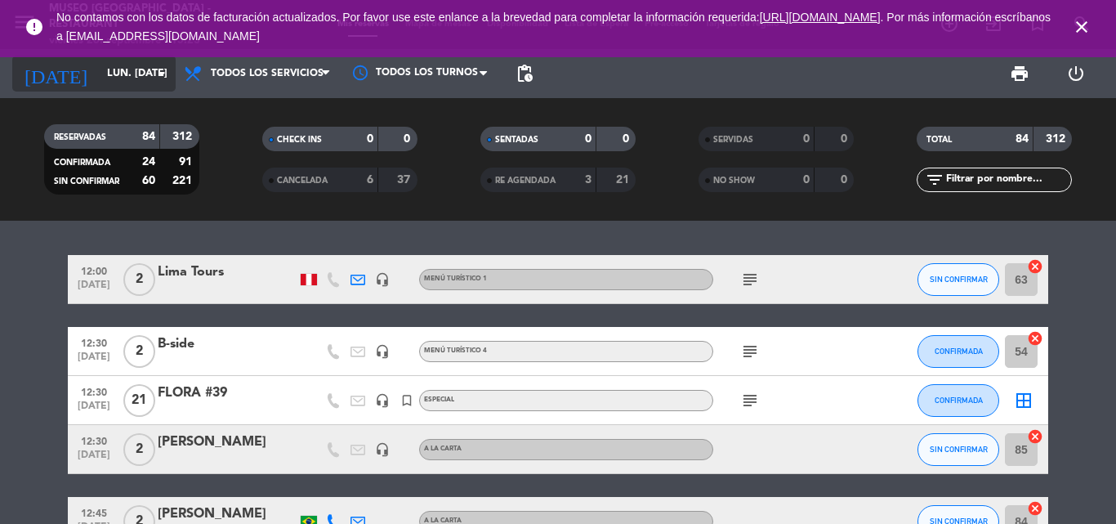
click at [125, 74] on input "lun. [DATE]" at bounding box center [168, 74] width 138 height 28
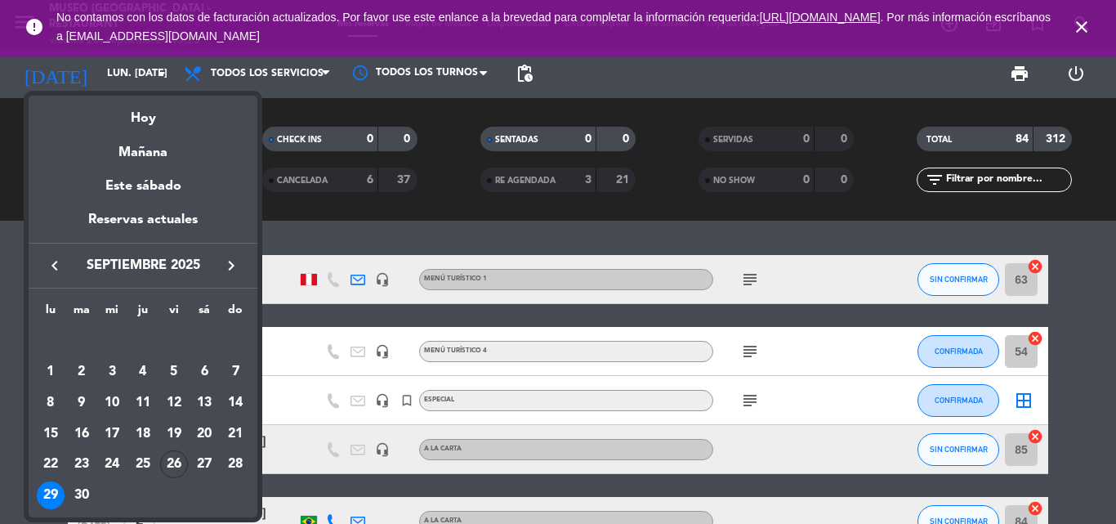
drag, startPoint x: 176, startPoint y: 463, endPoint x: 919, endPoint y: 214, distance: 783.2
click at [176, 464] on div "26" at bounding box center [174, 464] width 28 height 28
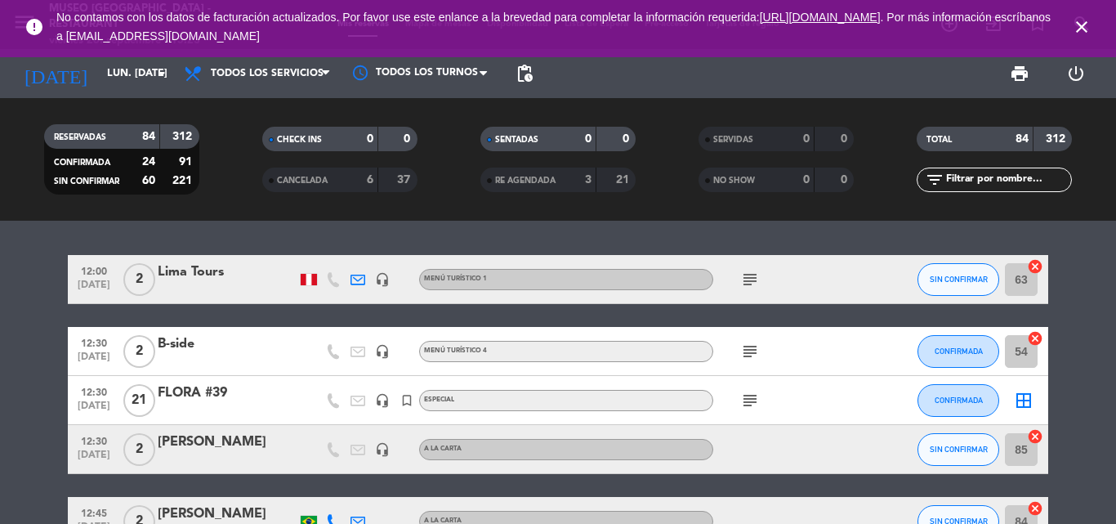
type input "vie. [DATE]"
click at [1019, 182] on input "text" at bounding box center [1007, 180] width 127 height 18
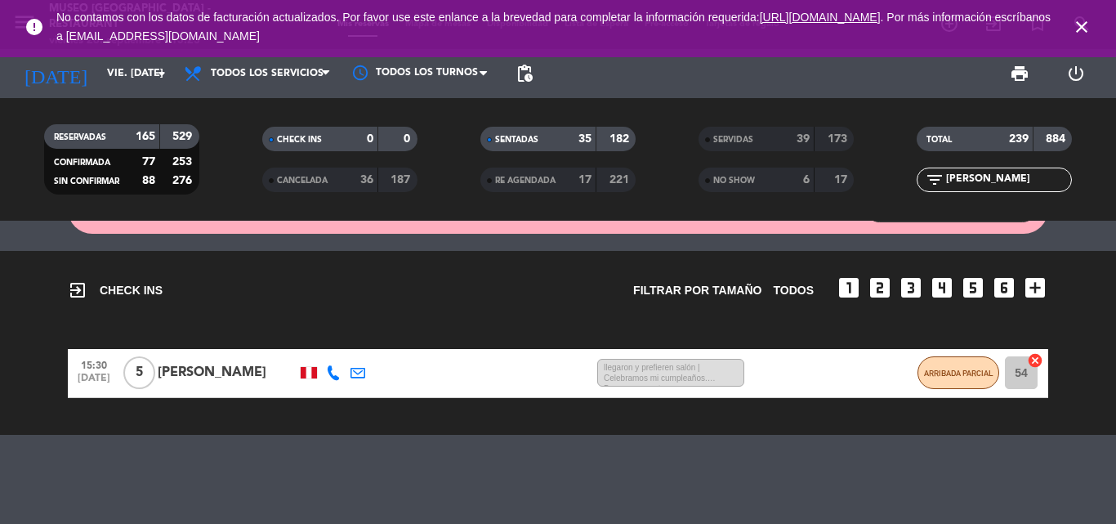
scroll to position [78, 0]
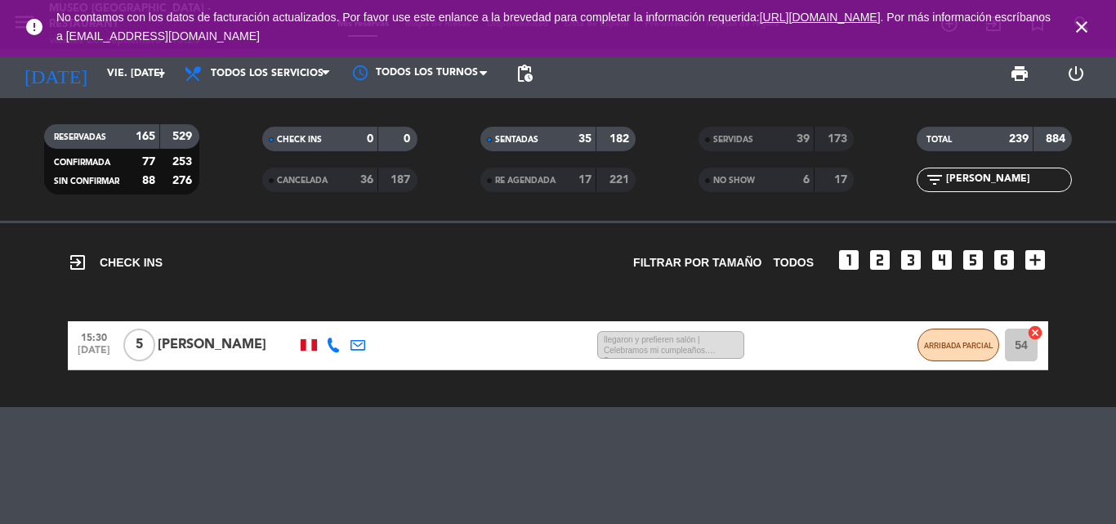
type input "[PERSON_NAME]"
